Goal: Navigation & Orientation: Find specific page/section

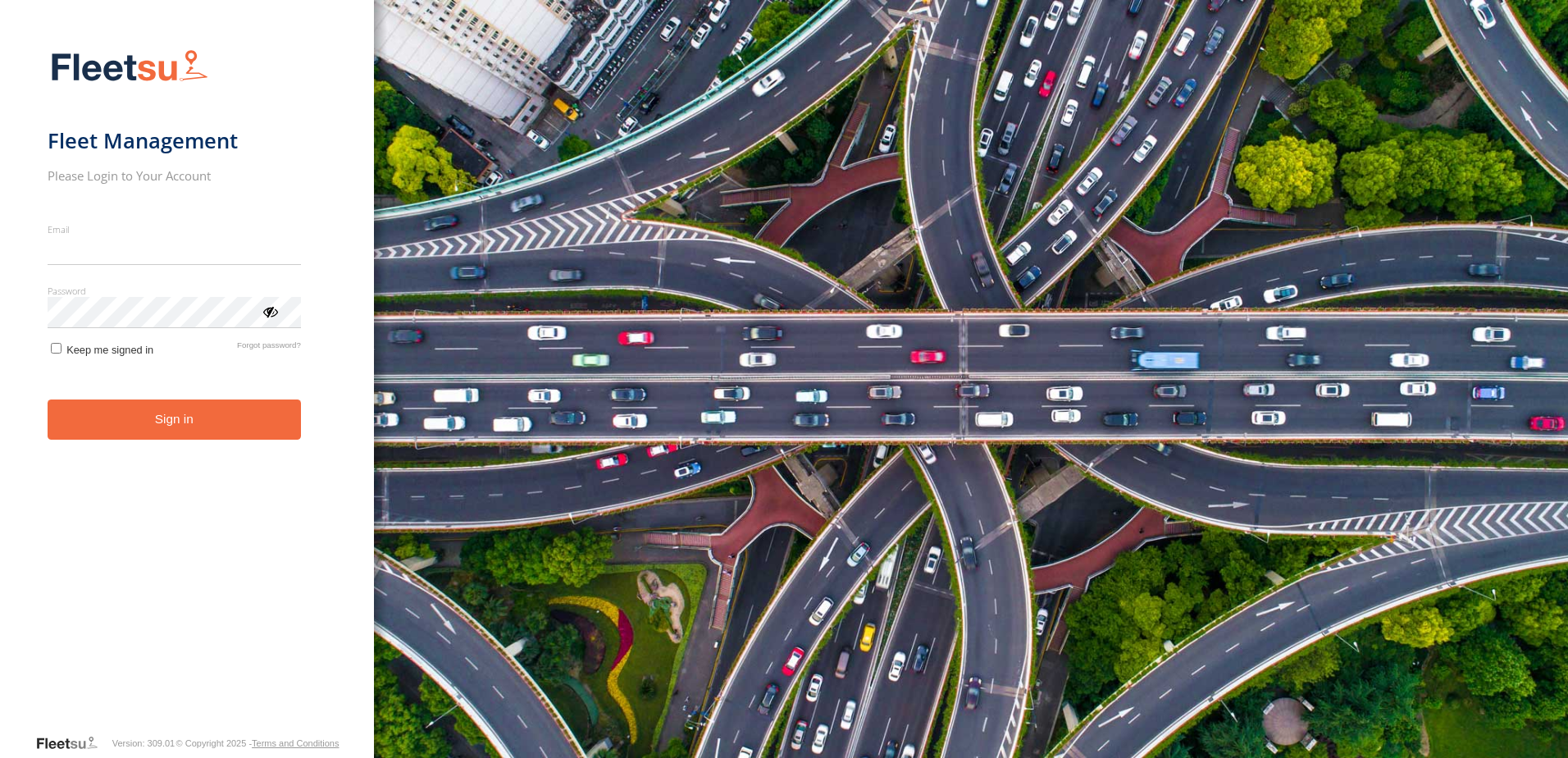
type input "**********"
click at [230, 435] on button "Sign in" at bounding box center [174, 420] width 254 height 40
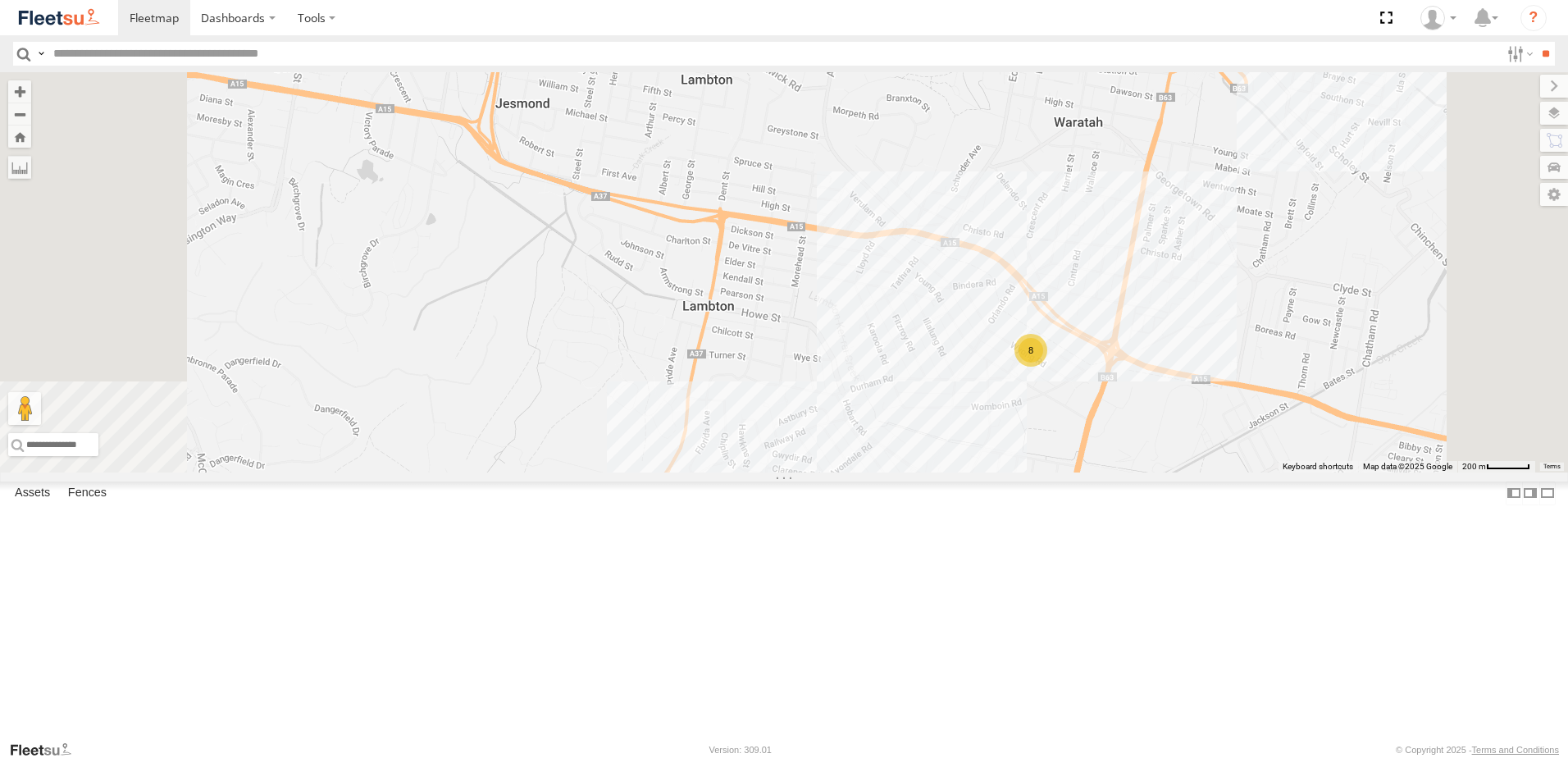
click at [0, 0] on div "BX2 Express Ute" at bounding box center [0, 0] width 0 height 0
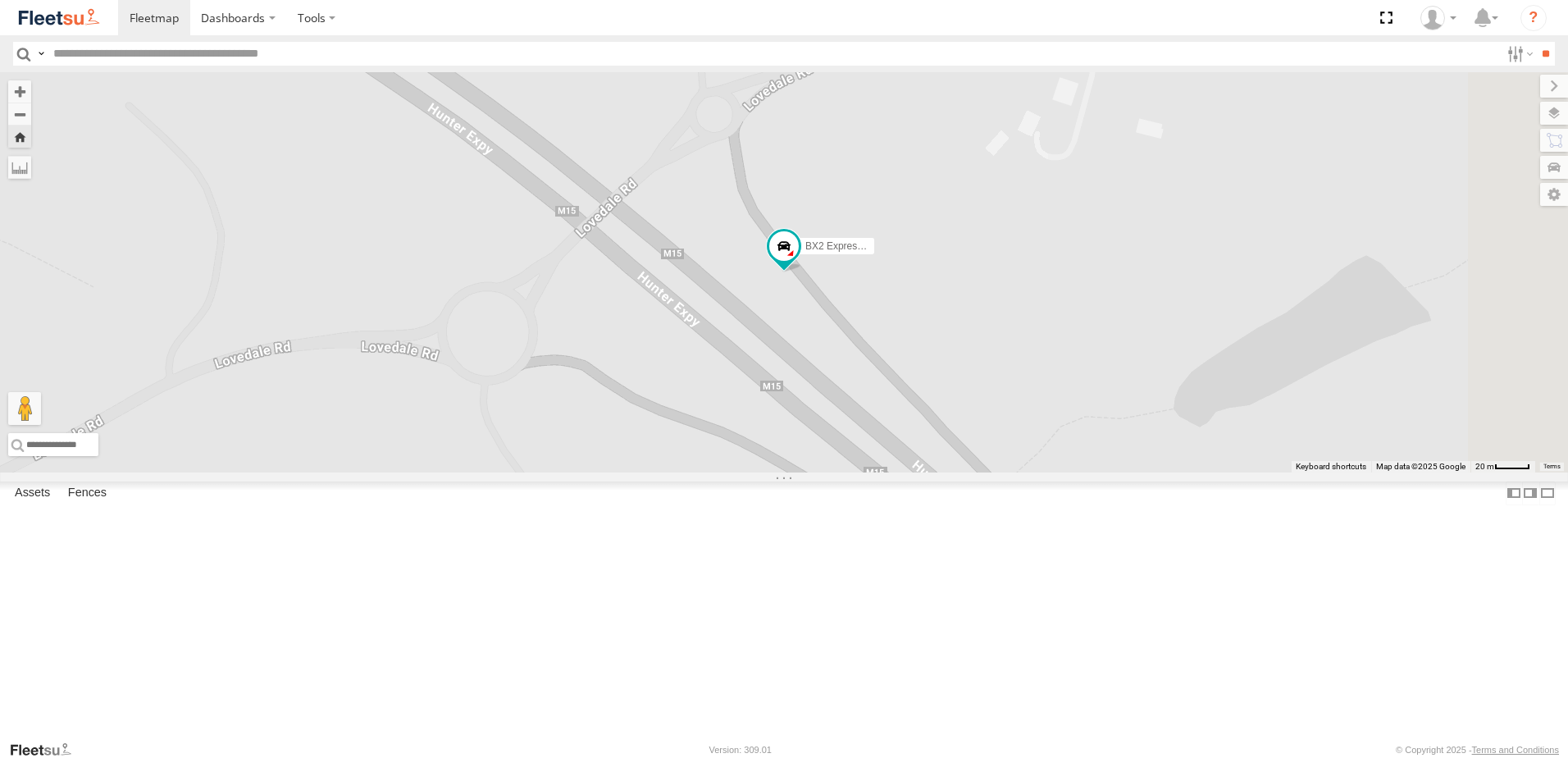
click at [0, 0] on div "B5 Timber Truck" at bounding box center [0, 0] width 0 height 0
